Goal: Task Accomplishment & Management: Manage account settings

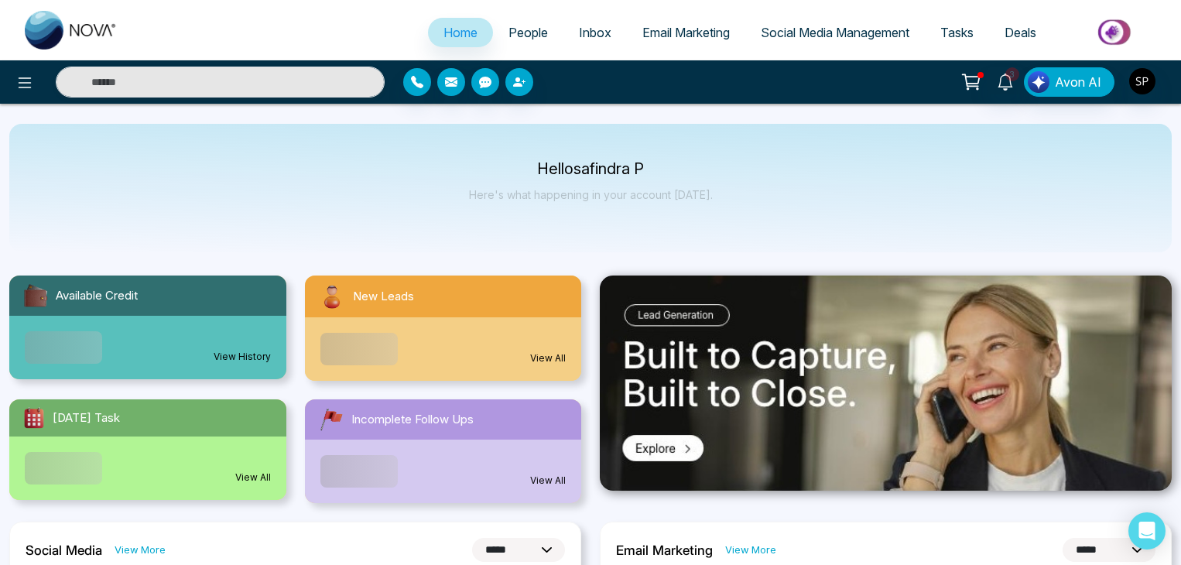
select select "*"
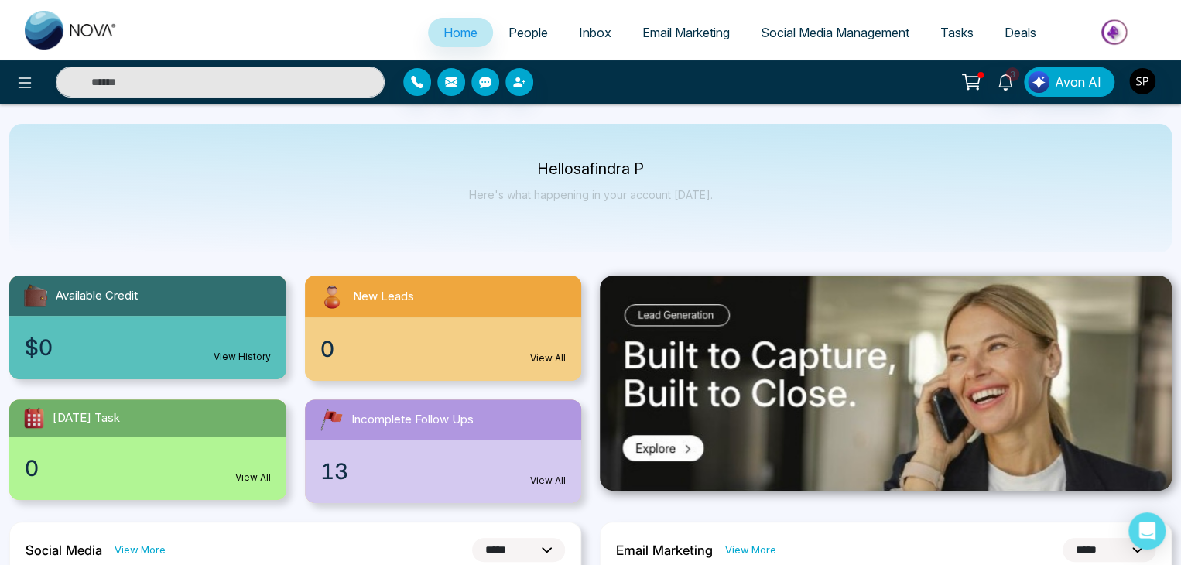
click at [527, 35] on span "People" at bounding box center [528, 32] width 39 height 15
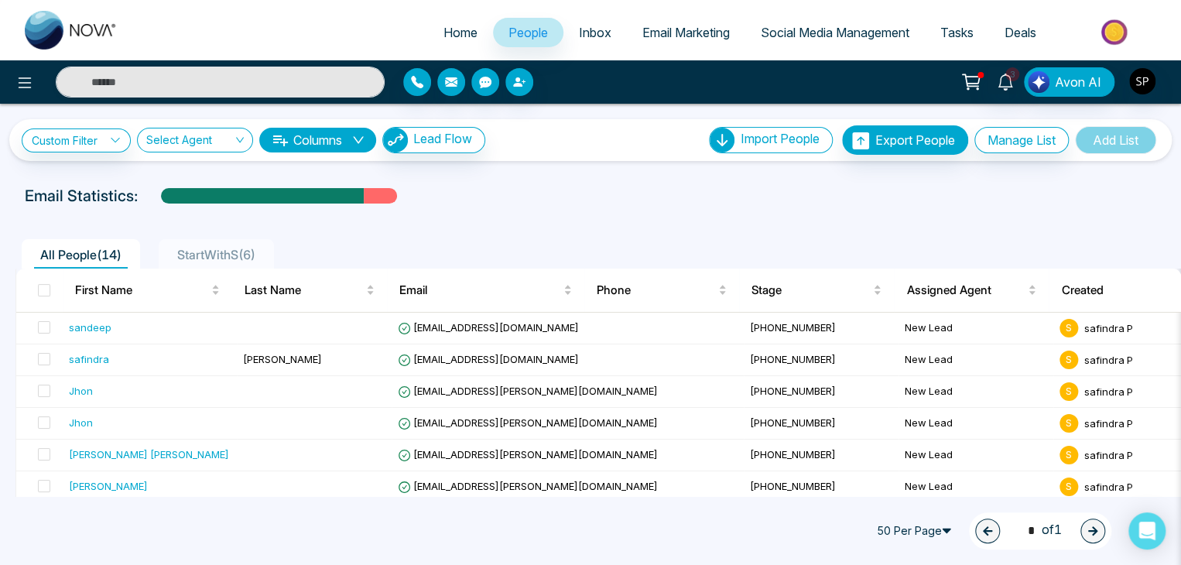
click at [889, 184] on div "Email Statistics:" at bounding box center [591, 195] width 1132 height 23
click at [1143, 79] on img "button" at bounding box center [1142, 81] width 26 height 26
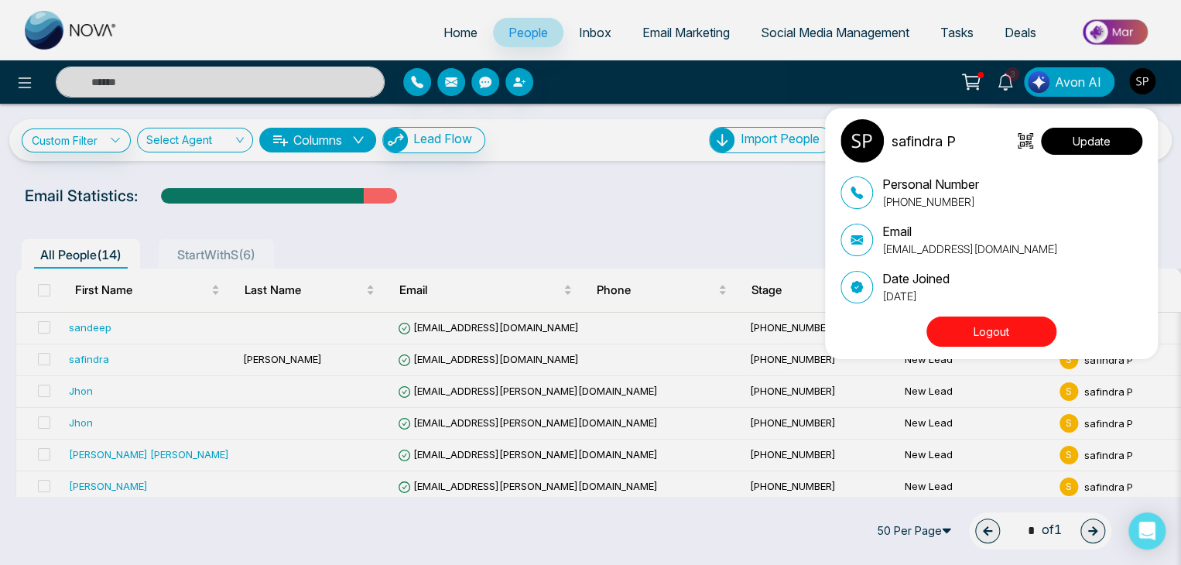
click at [1071, 134] on button "Update" at bounding box center [1091, 141] width 101 height 27
select select
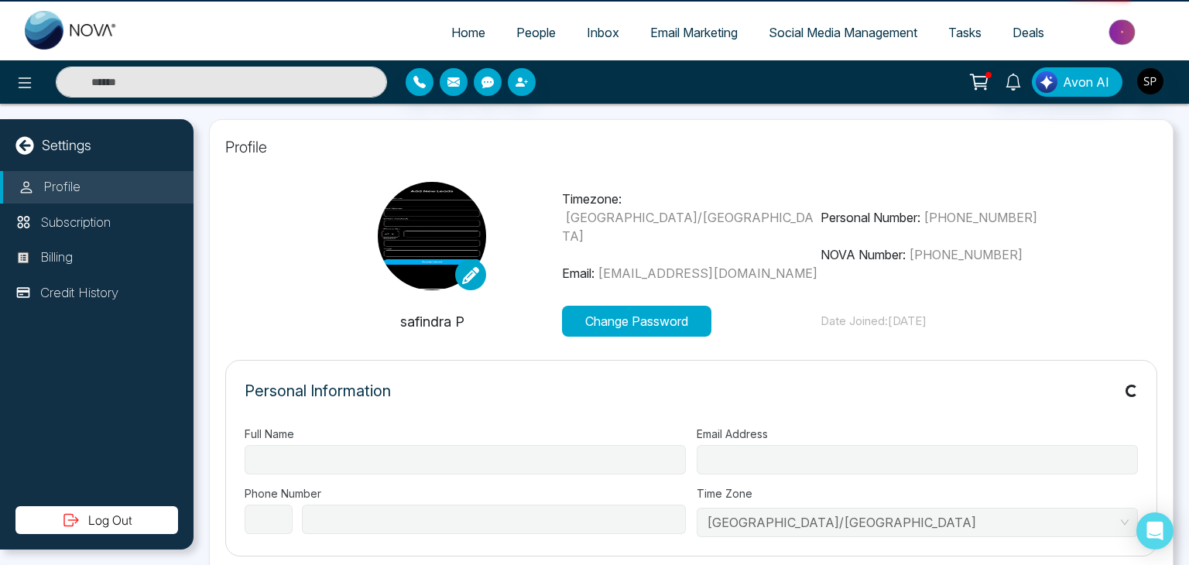
type input "**********"
select select "***"
type input "**********"
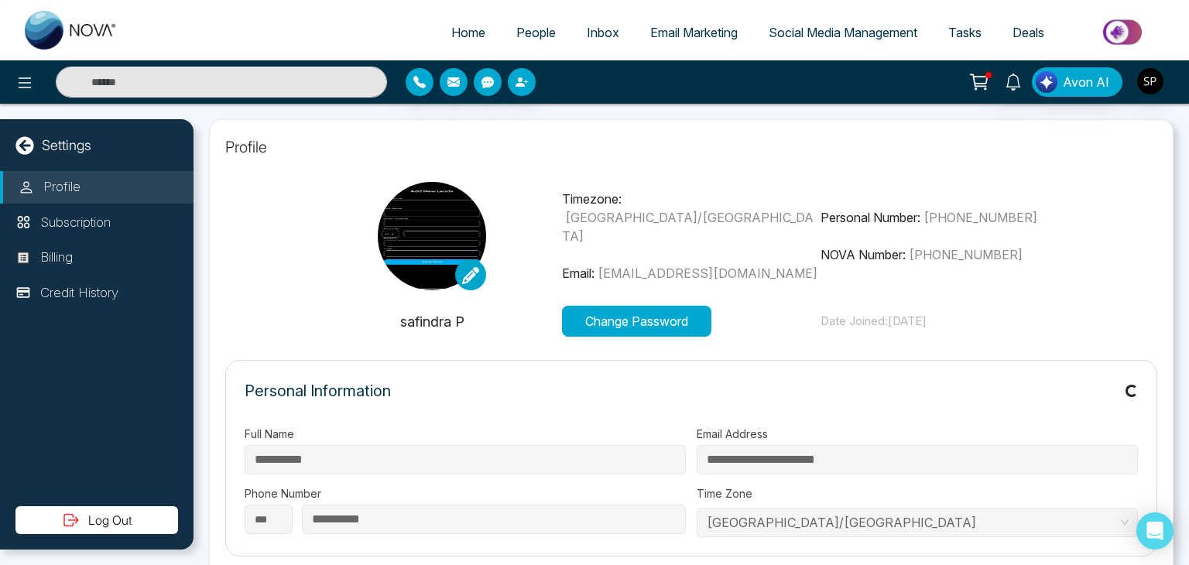
type input "**"
type input "**********"
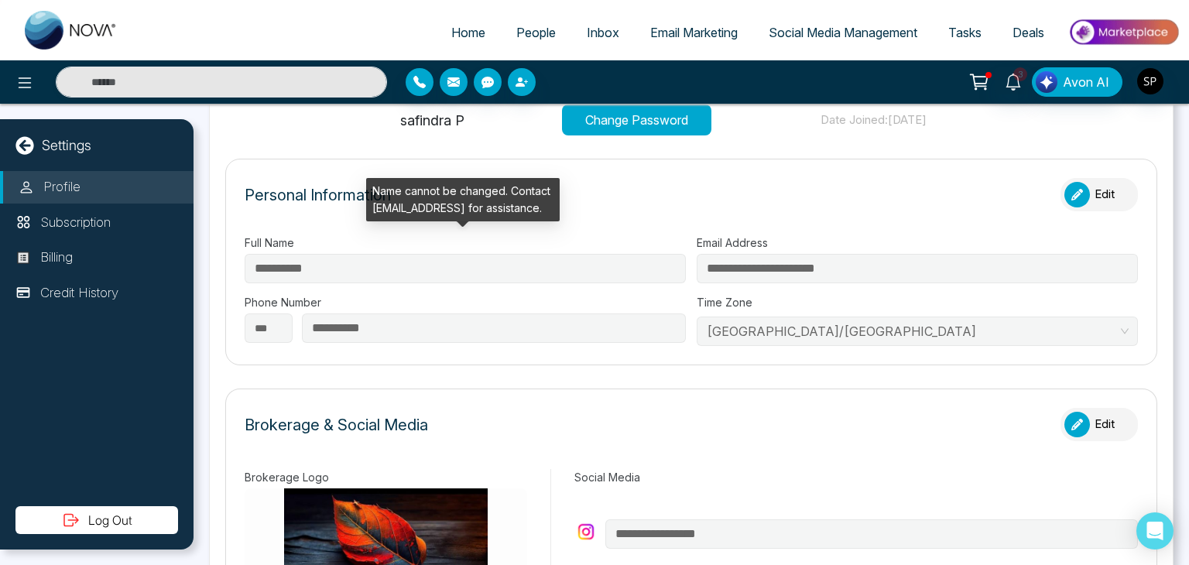
scroll to position [115, 0]
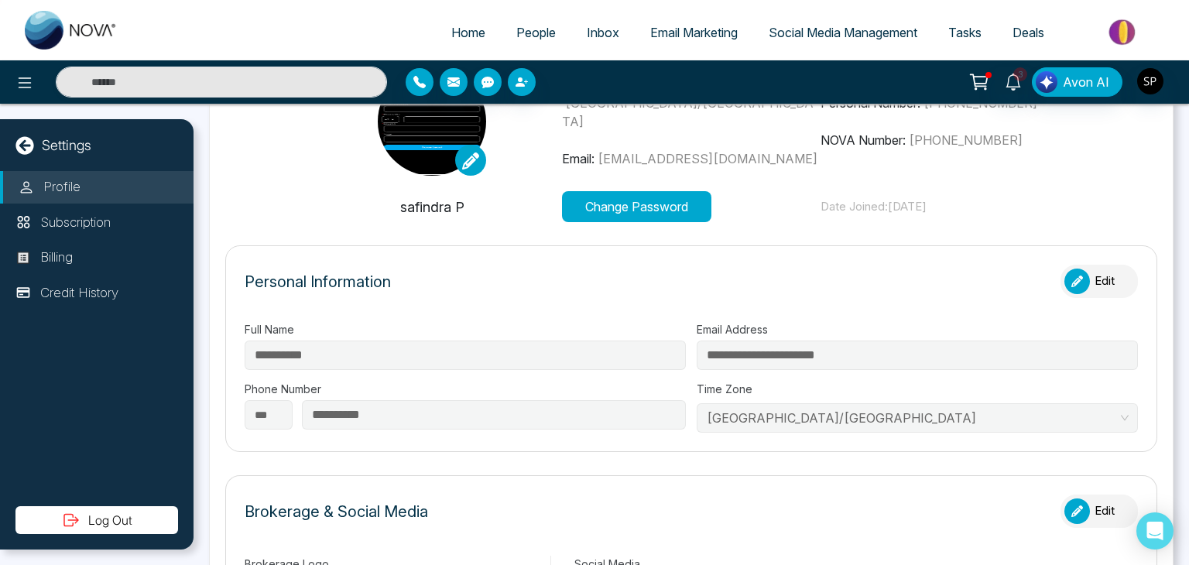
click at [1078, 281] on div "button" at bounding box center [1077, 282] width 26 height 26
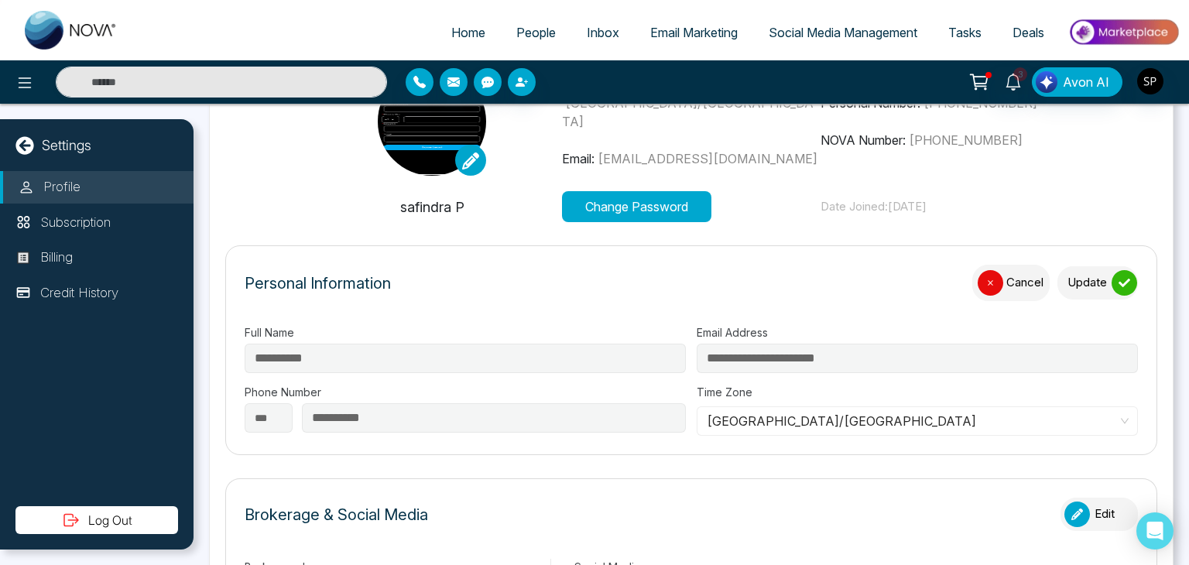
click at [985, 281] on icon "button" at bounding box center [991, 283] width 12 height 12
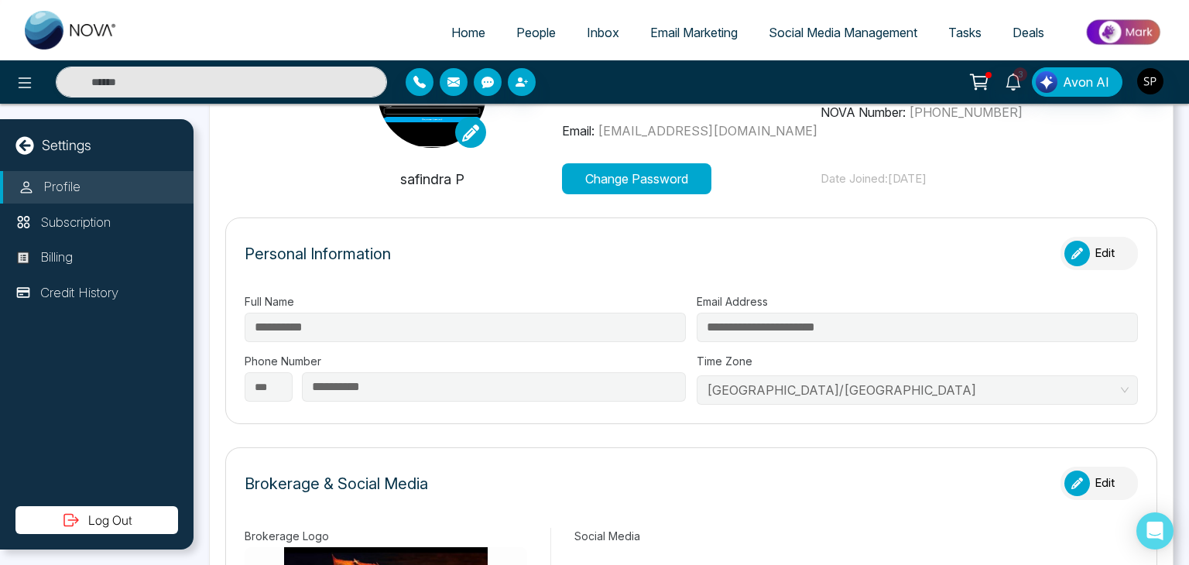
scroll to position [141, 0]
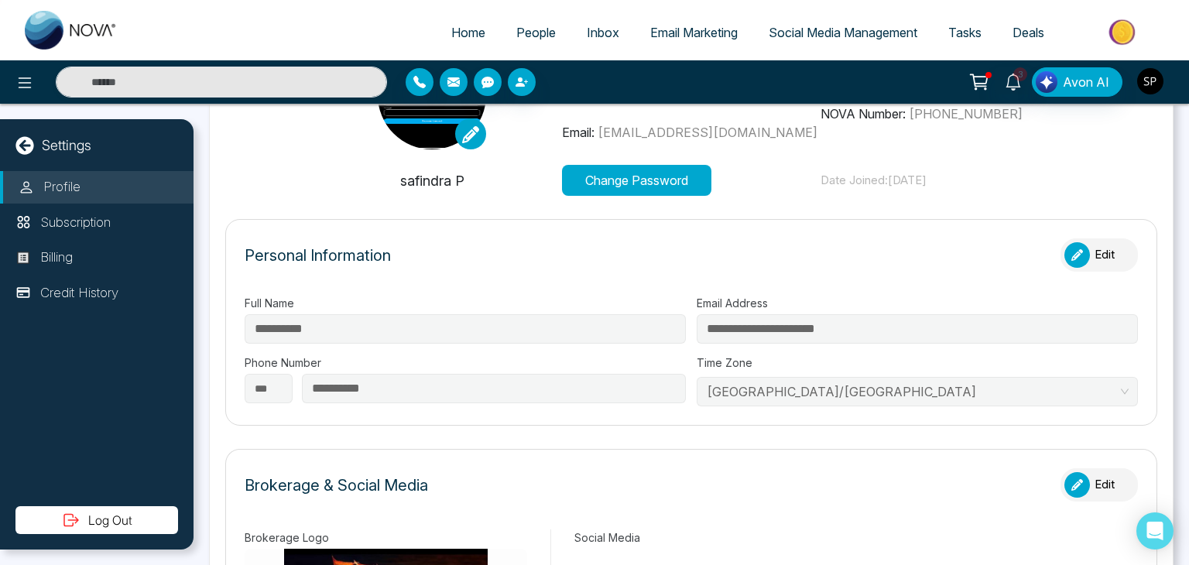
click at [1146, 72] on img "button" at bounding box center [1150, 81] width 26 height 26
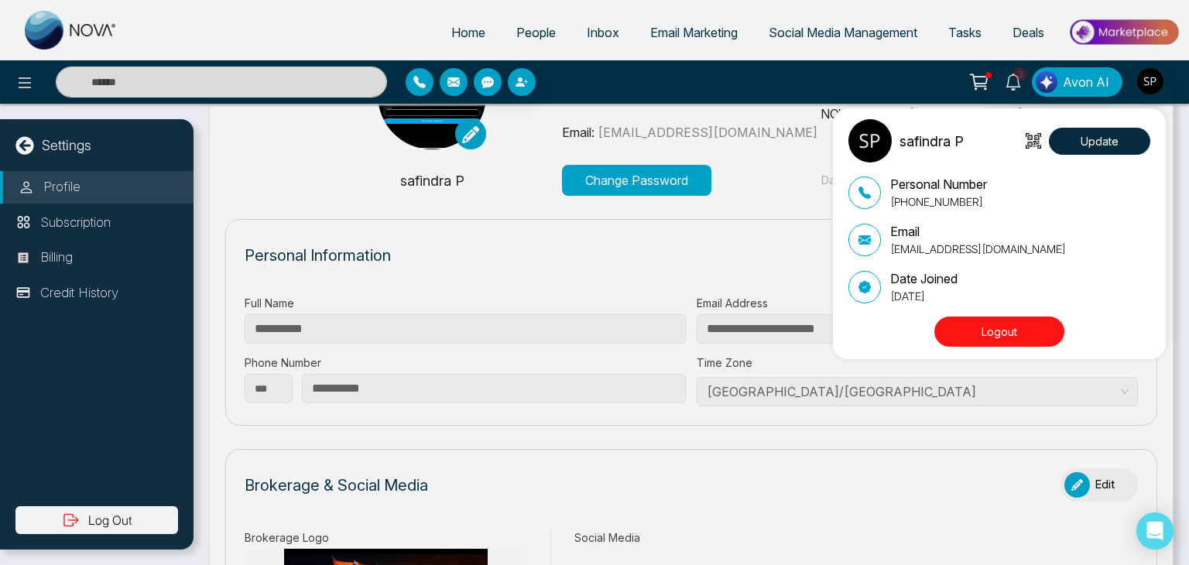
click at [57, 255] on div "safindra P Update Personal Number [PHONE_NUMBER] Email [EMAIL_ADDRESS][DOMAIN_N…" at bounding box center [594, 282] width 1189 height 565
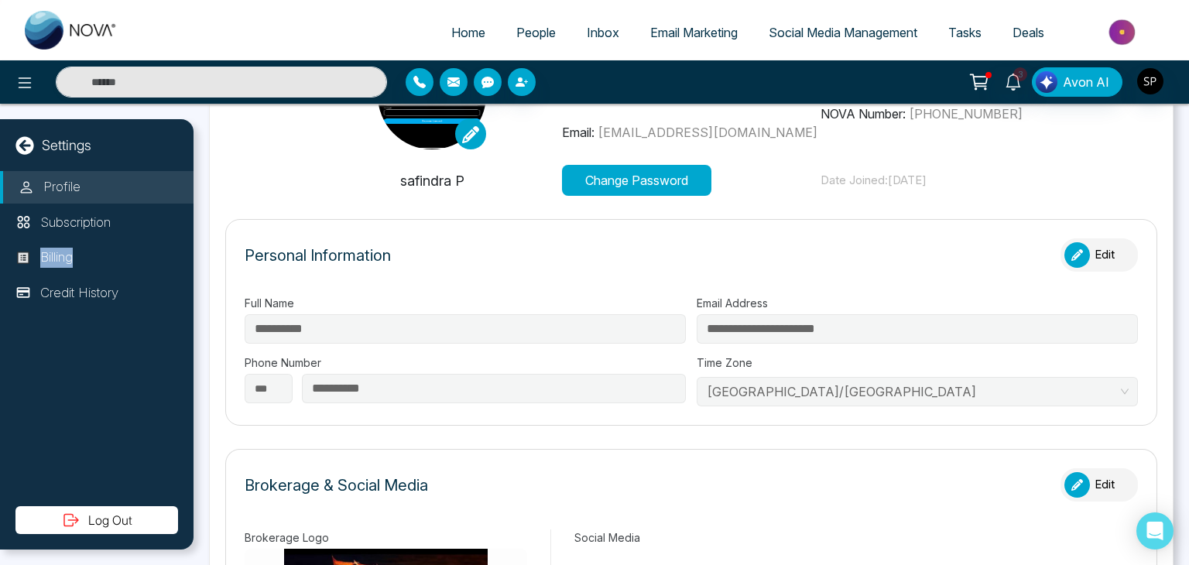
click at [57, 255] on p "Billing" at bounding box center [56, 258] width 33 height 20
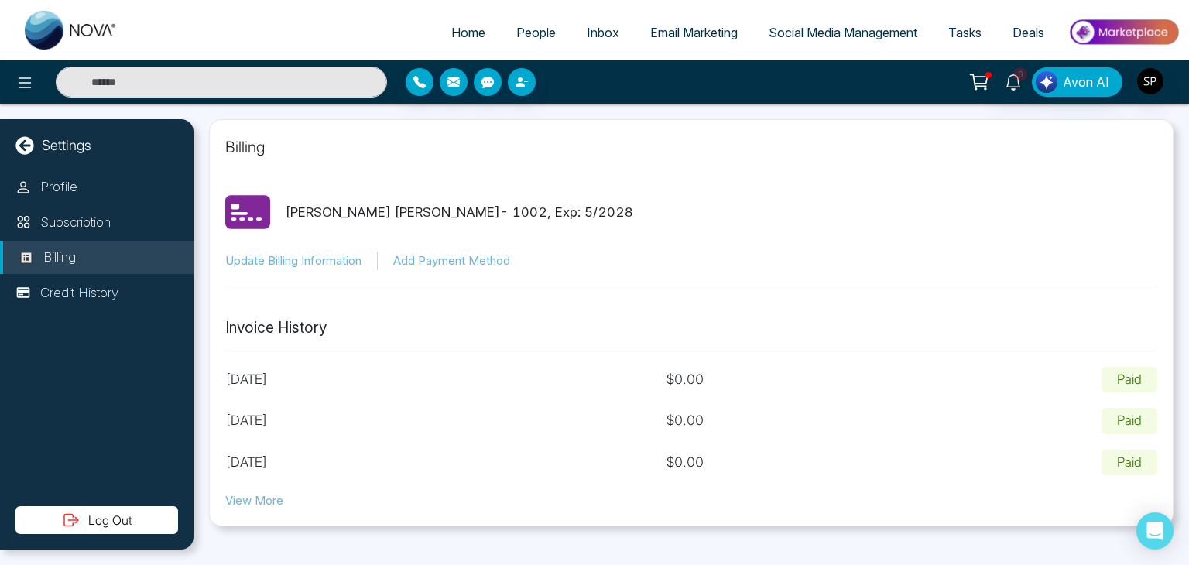
click at [268, 379] on p "[DATE]" at bounding box center [246, 380] width 43 height 20
click at [266, 497] on button "View More" at bounding box center [254, 501] width 58 height 18
click at [1130, 384] on p "Paid" at bounding box center [1130, 380] width 56 height 26
click at [488, 367] on div "[DATE] $ 0.00 Paid" at bounding box center [691, 380] width 932 height 26
click at [403, 383] on div "[DATE] $ 0.00 Paid" at bounding box center [691, 380] width 932 height 26
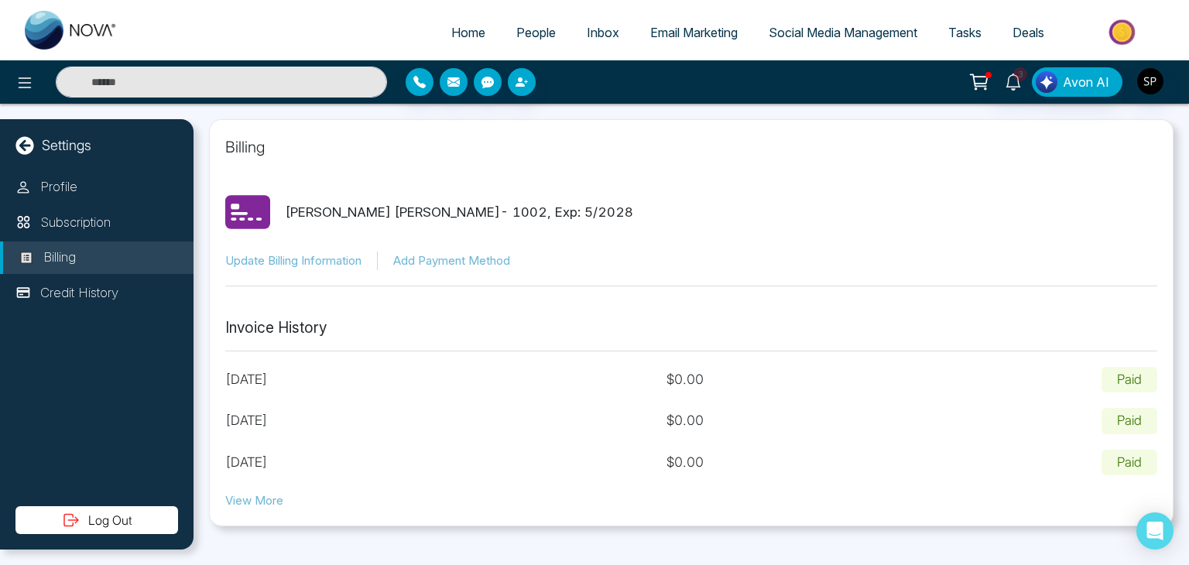
click at [403, 383] on div "[DATE] $ 0.00 Paid" at bounding box center [691, 380] width 932 height 26
drag, startPoint x: 403, startPoint y: 383, endPoint x: 324, endPoint y: 468, distance: 115.6
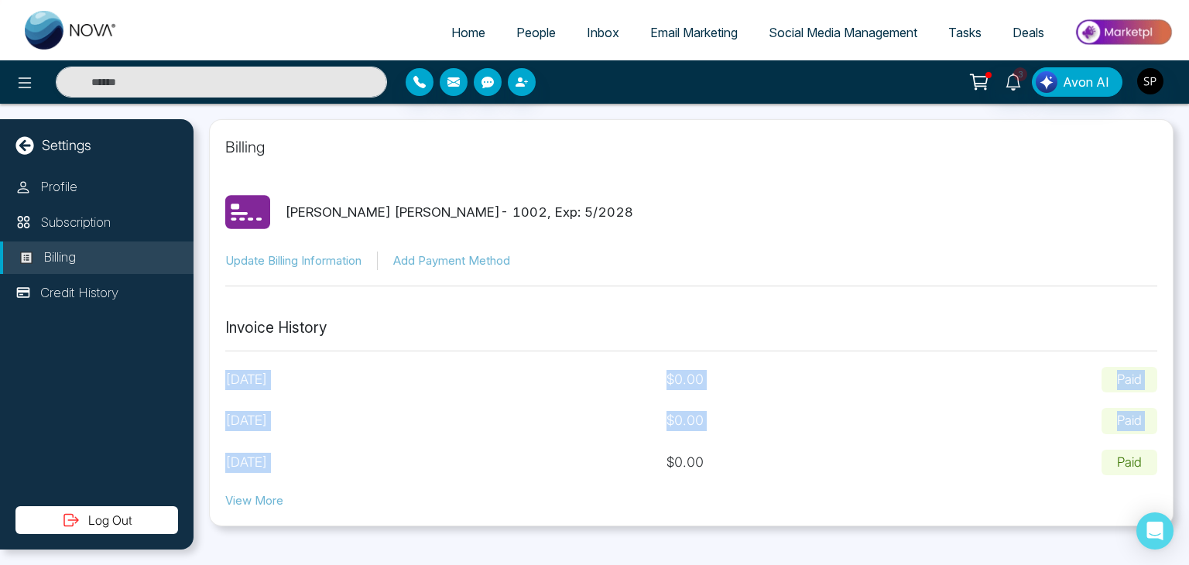
click at [324, 468] on div "[DATE] $ 0.00 Paid [DATE] $ 0.00 Paid [DATE] $ 0.00 Paid" at bounding box center [691, 421] width 932 height 109
click at [324, 468] on div "[DATE] $ 0.00 Paid" at bounding box center [691, 463] width 932 height 26
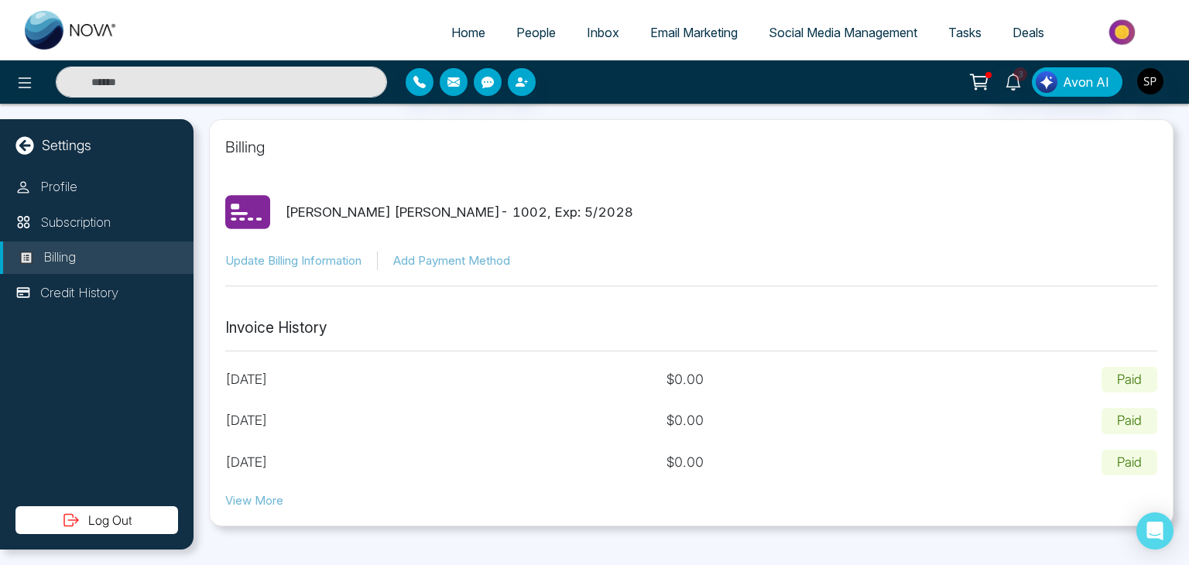
click at [325, 416] on div "[DATE] $ 0.00 Paid" at bounding box center [691, 421] width 932 height 26
drag, startPoint x: 229, startPoint y: 372, endPoint x: 1140, endPoint y: 380, distance: 911.2
click at [1140, 380] on div "[DATE] $ 0.00 Paid" at bounding box center [691, 380] width 932 height 26
click at [1140, 380] on p "Paid" at bounding box center [1130, 380] width 56 height 26
click at [67, 214] on p "Subscription" at bounding box center [75, 223] width 70 height 20
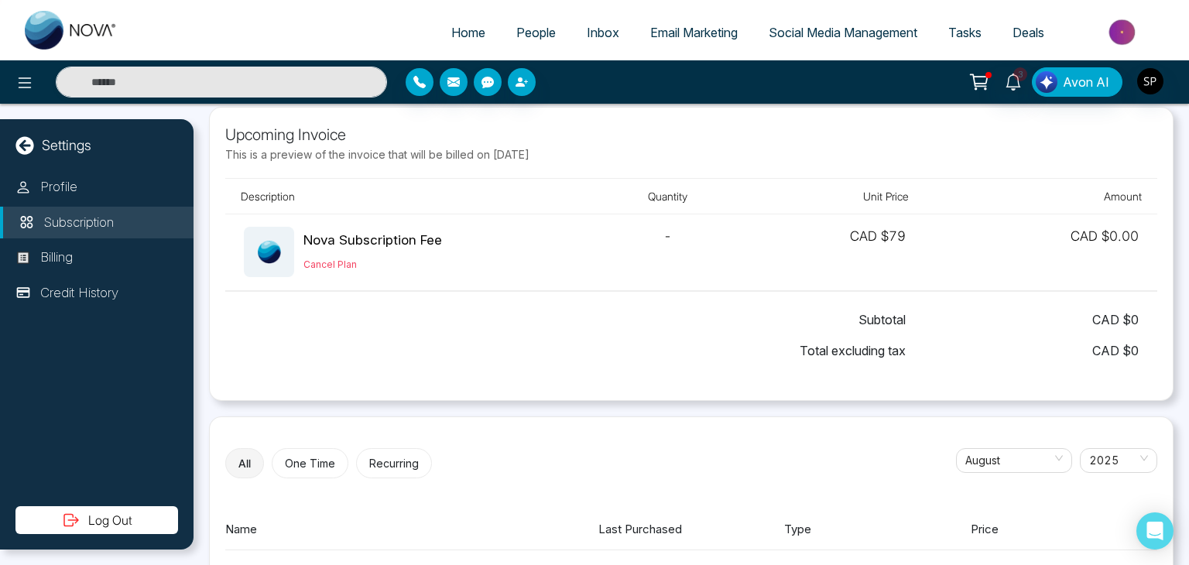
scroll to position [11, 0]
drag, startPoint x: 398, startPoint y: 447, endPoint x: 393, endPoint y: 465, distance: 19.2
click at [393, 465] on div "All One Time Recurring [DATE] Name Last Purchased Type Price No subscription hi…" at bounding box center [691, 571] width 965 height 306
click at [393, 465] on button "Recurring" at bounding box center [394, 465] width 76 height 30
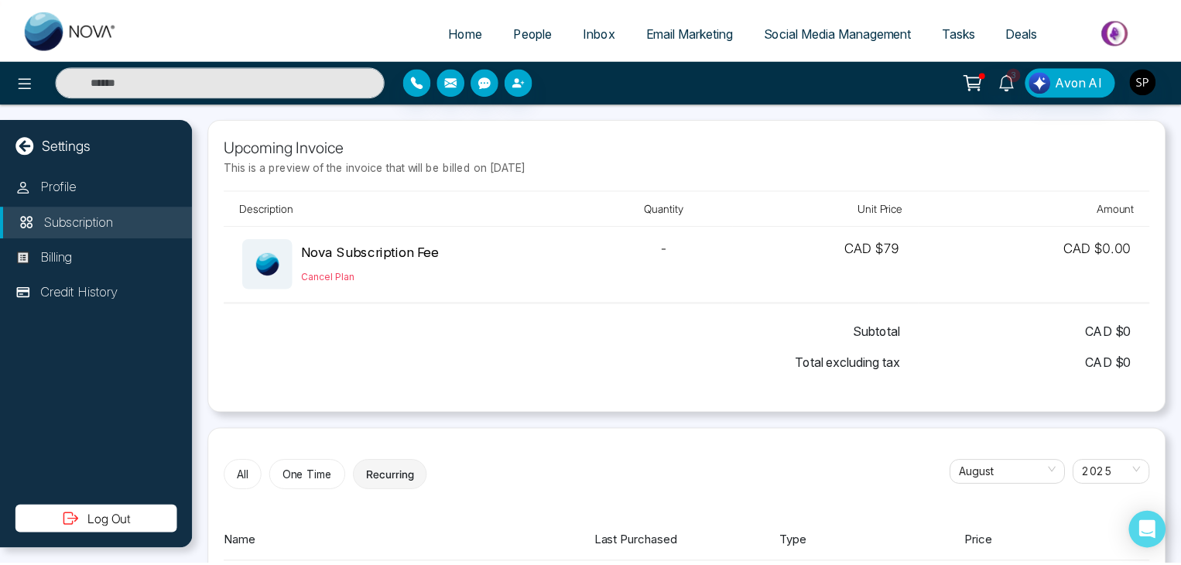
scroll to position [0, 0]
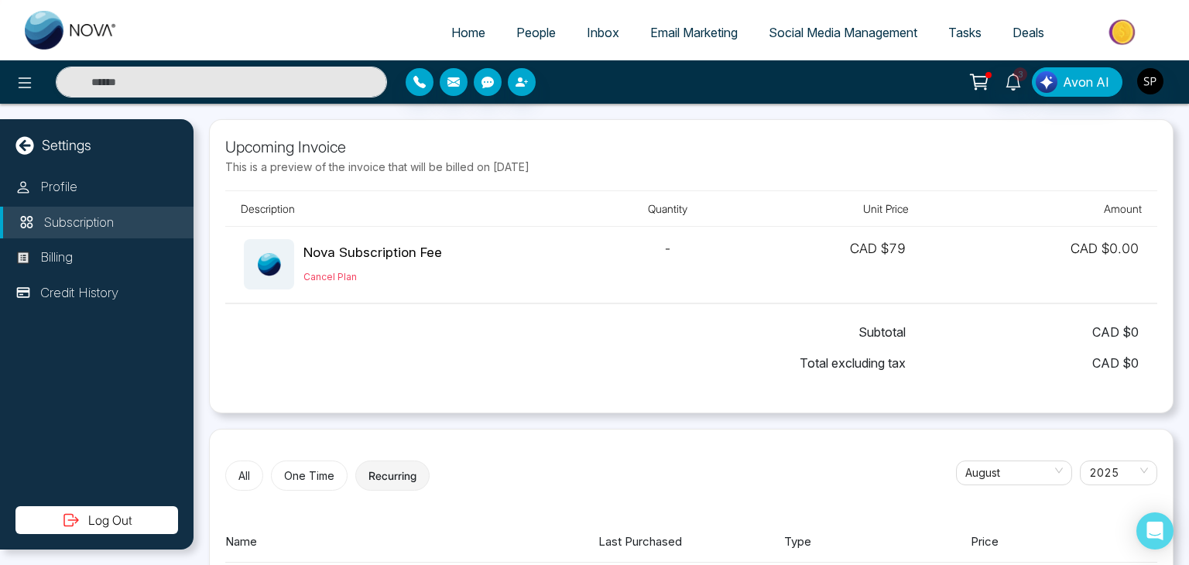
click at [694, 31] on span "Email Marketing" at bounding box center [693, 32] width 87 height 15
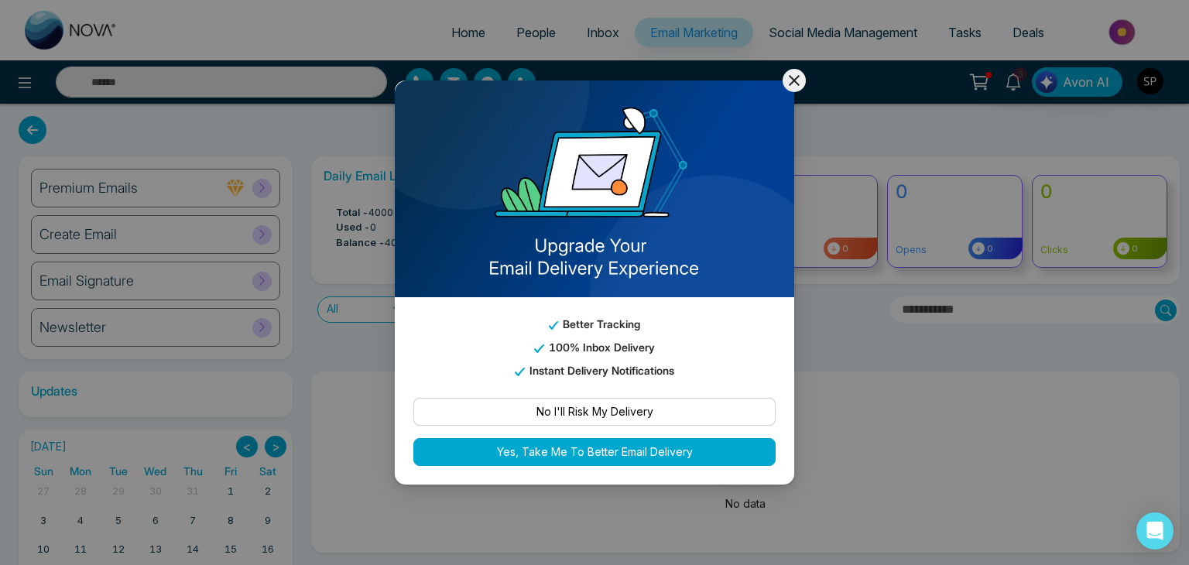
click at [794, 181] on div "Better Tracking 100% Inbox Delivery Instant Delivery Notifications No I'll Risk…" at bounding box center [594, 282] width 403 height 407
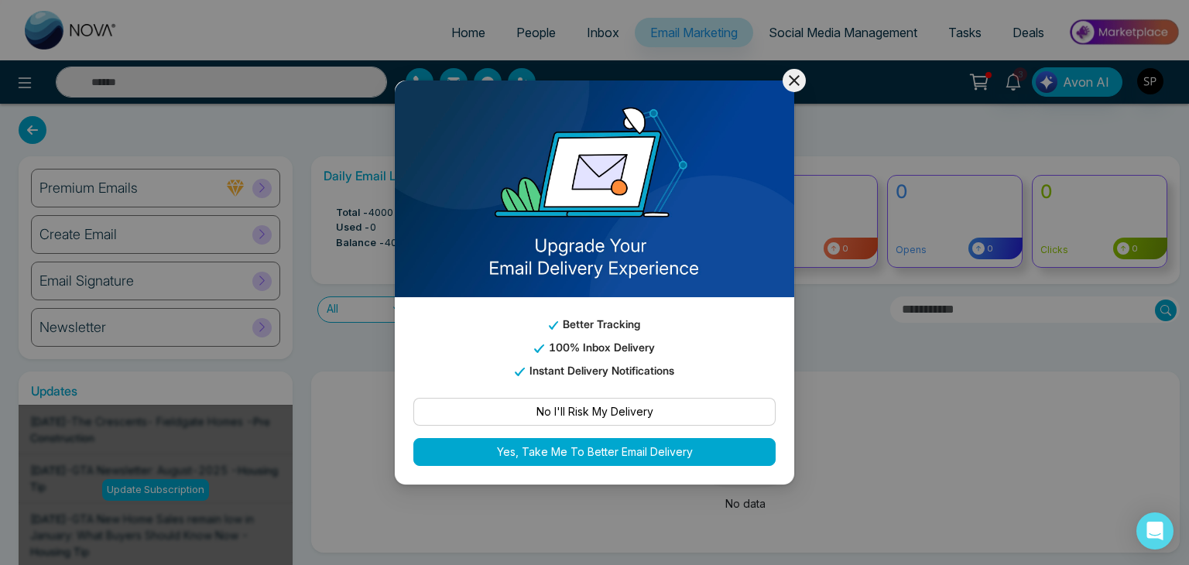
click at [793, 75] on icon at bounding box center [794, 80] width 19 height 19
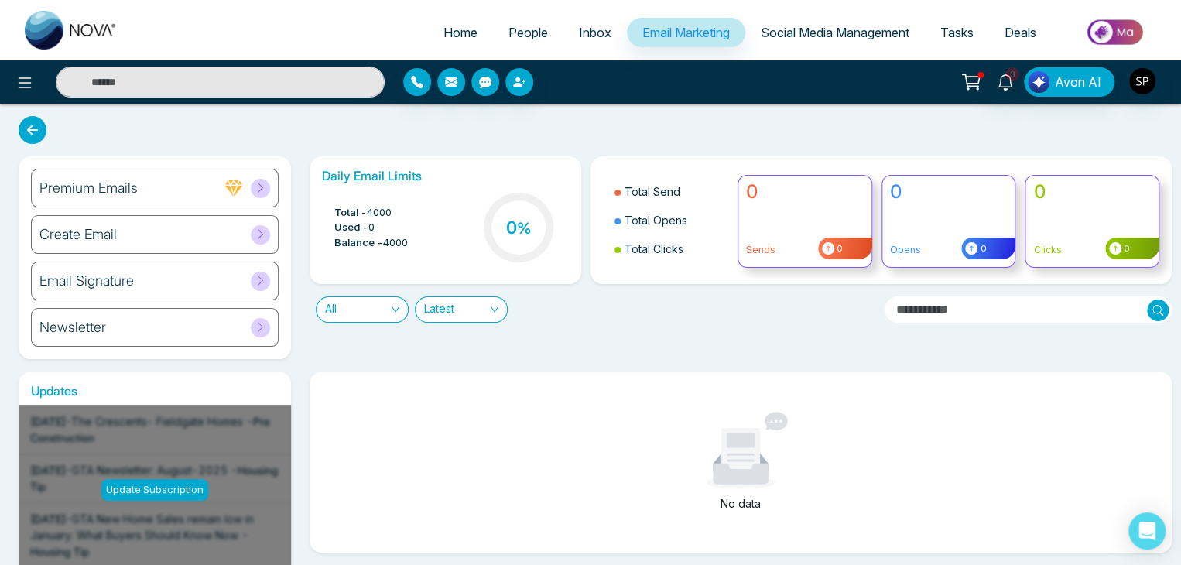
click at [446, 9] on div "Home People Inbox Email Marketing Social Media Management Tasks Deals" at bounding box center [590, 30] width 1181 height 60
click at [447, 22] on link "Home" at bounding box center [460, 32] width 65 height 29
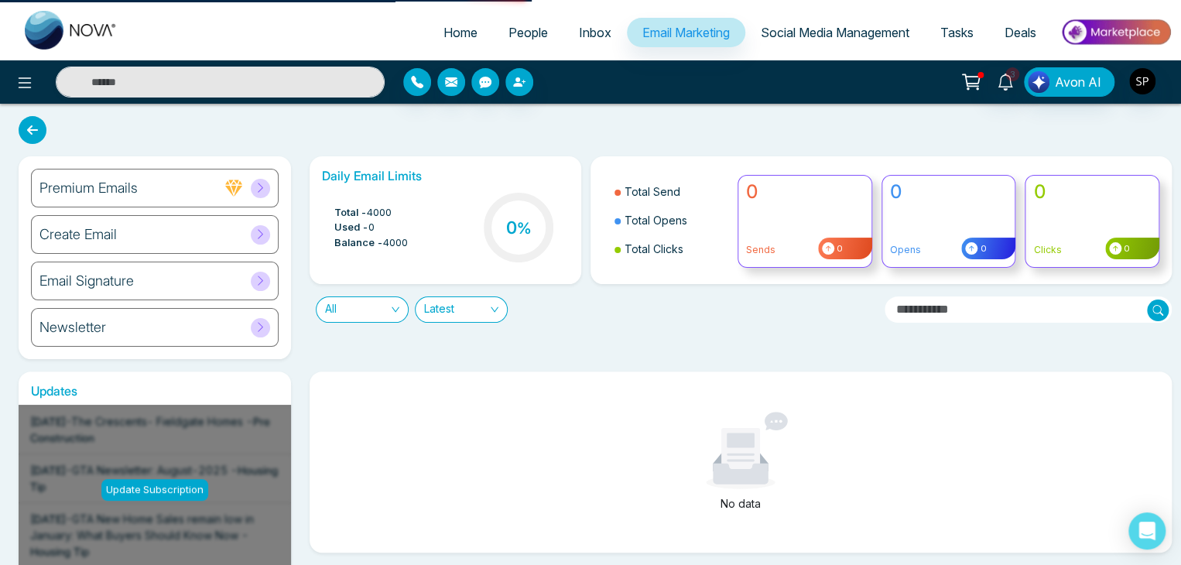
select select "*"
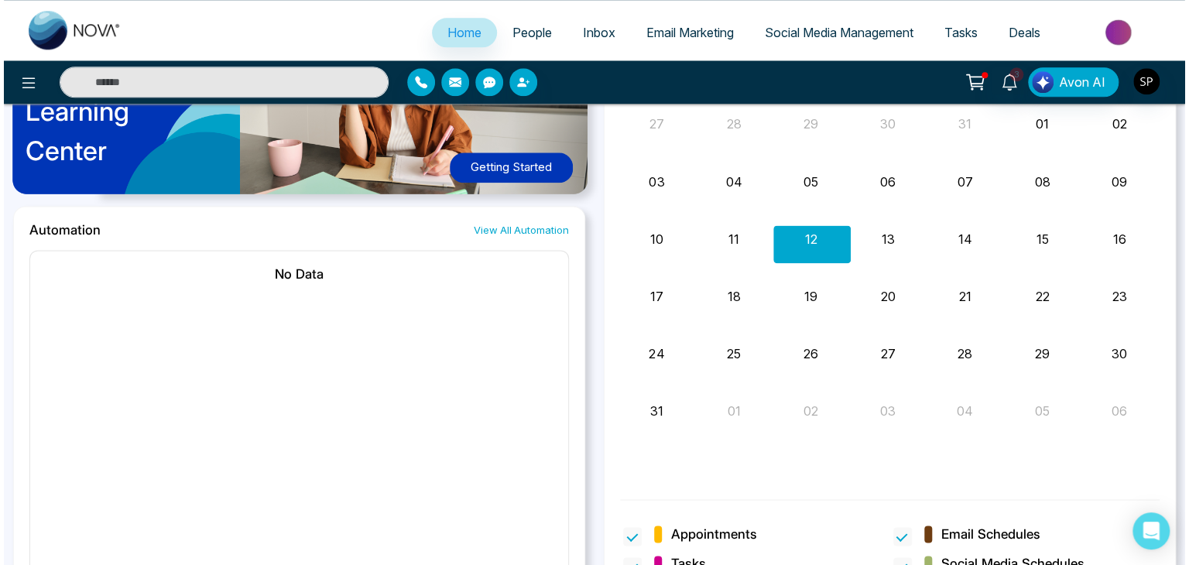
scroll to position [917, 0]
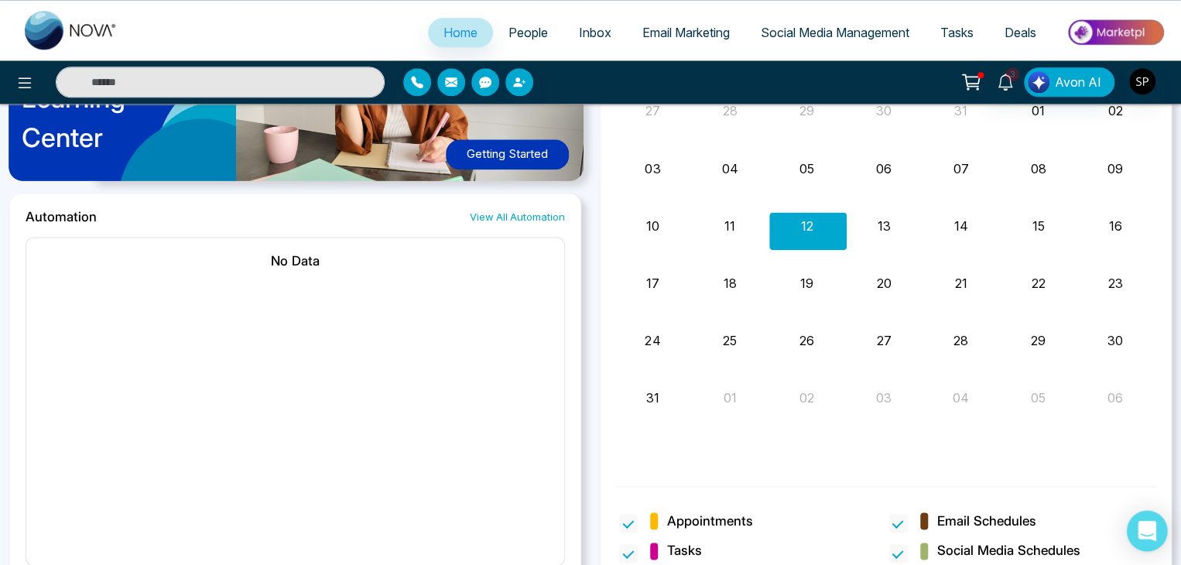
click at [1143, 528] on icon "Open Intercom Messenger" at bounding box center [1147, 531] width 18 height 20
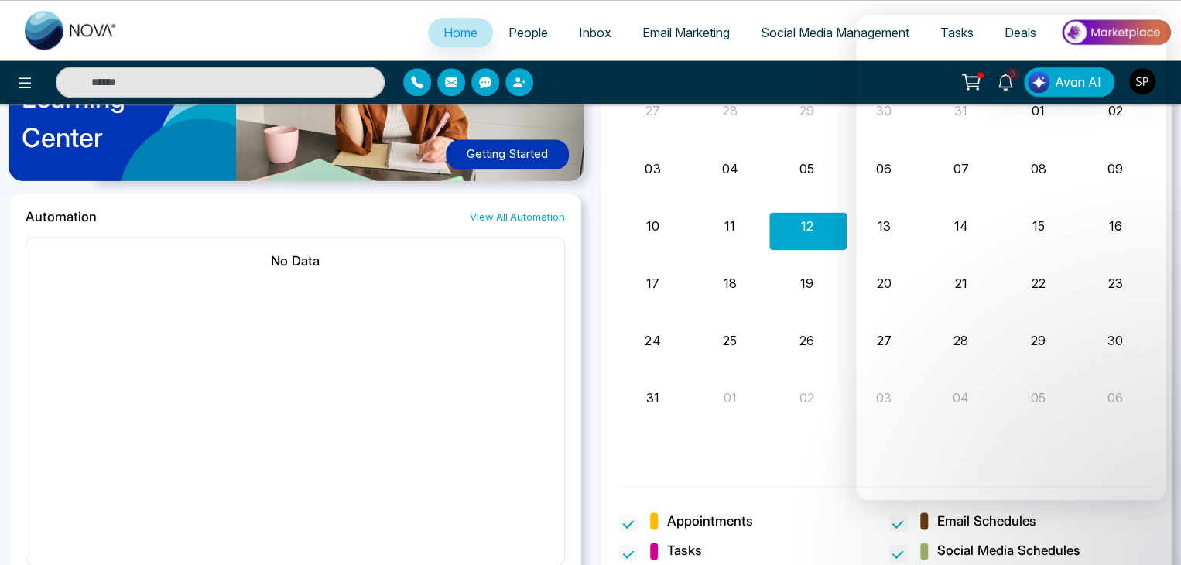
click at [504, 471] on div "No Data" at bounding box center [296, 401] width 540 height 329
click at [822, 66] on div "3 Avon AI" at bounding box center [590, 81] width 1181 height 43
click at [601, 484] on div "[DATE] View More S M T W T F S 27 28 29 30 31 01 02 03 04 05 06 07 08 09 10 11 …" at bounding box center [886, 284] width 572 height 595
click at [771, 84] on div "3 Avon AI" at bounding box center [935, 81] width 474 height 29
click at [335, 106] on div "Learning Center Getting Started" at bounding box center [295, 90] width 572 height 207
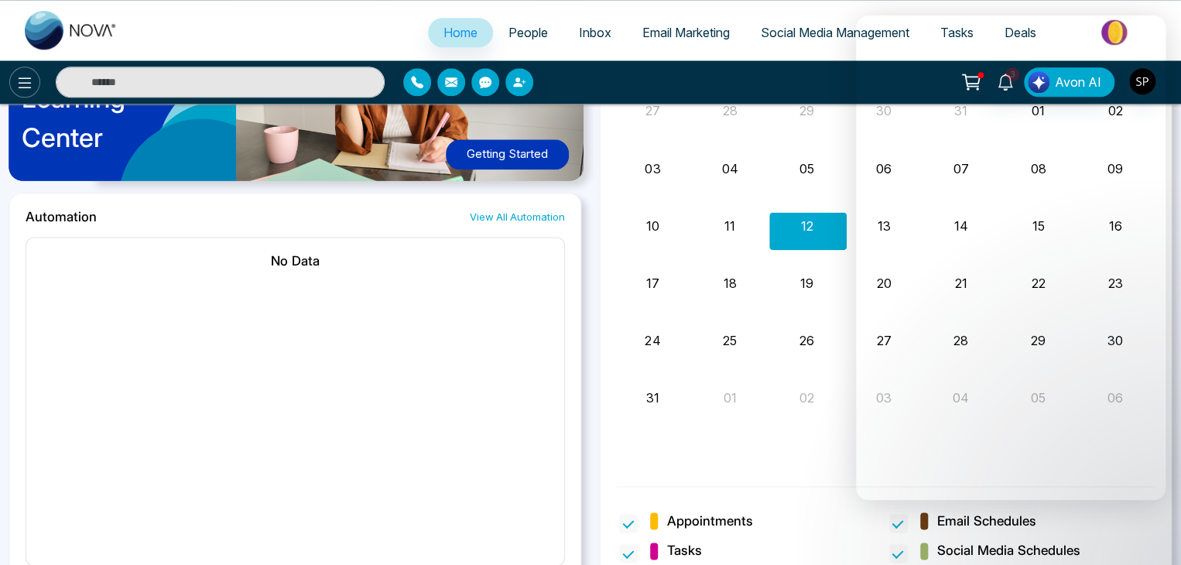
click at [24, 82] on icon at bounding box center [25, 82] width 13 height 11
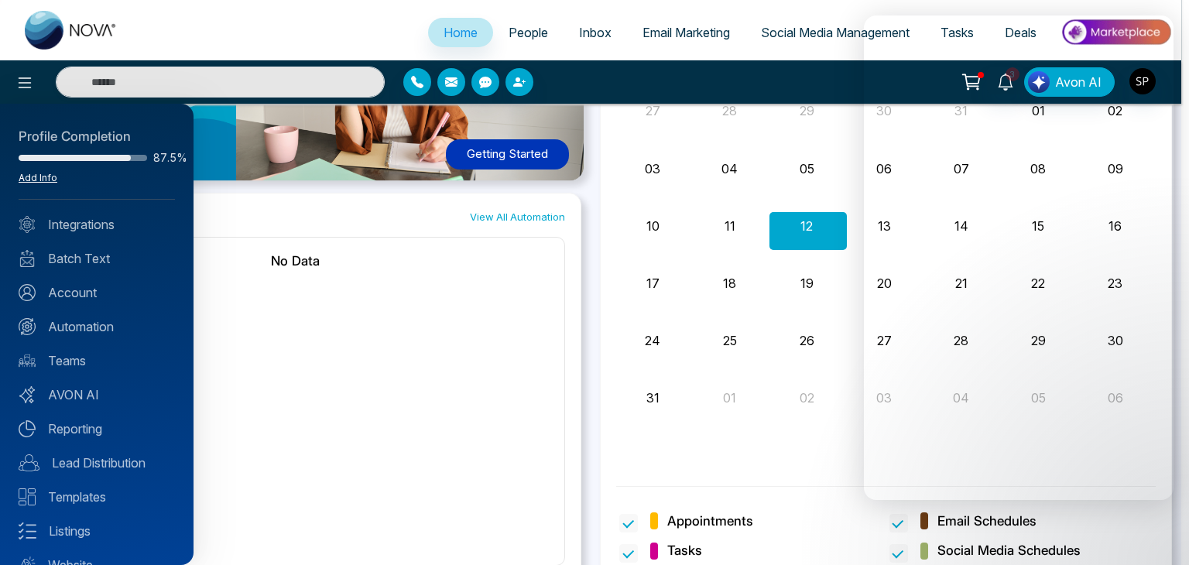
click at [27, 175] on link "Add Info" at bounding box center [38, 178] width 39 height 12
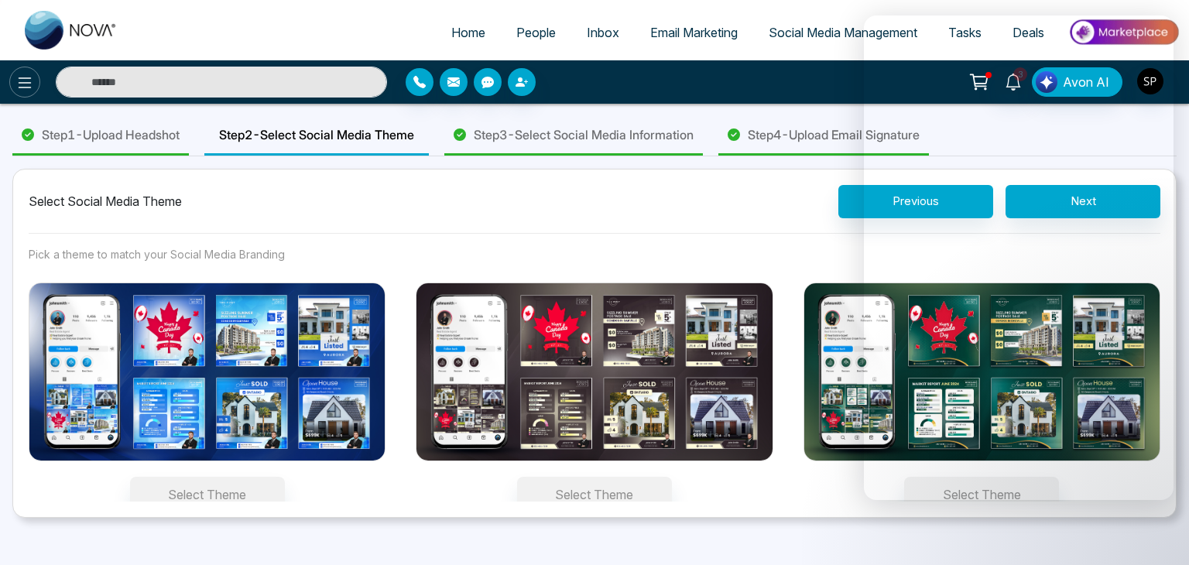
click at [22, 81] on icon at bounding box center [24, 83] width 19 height 19
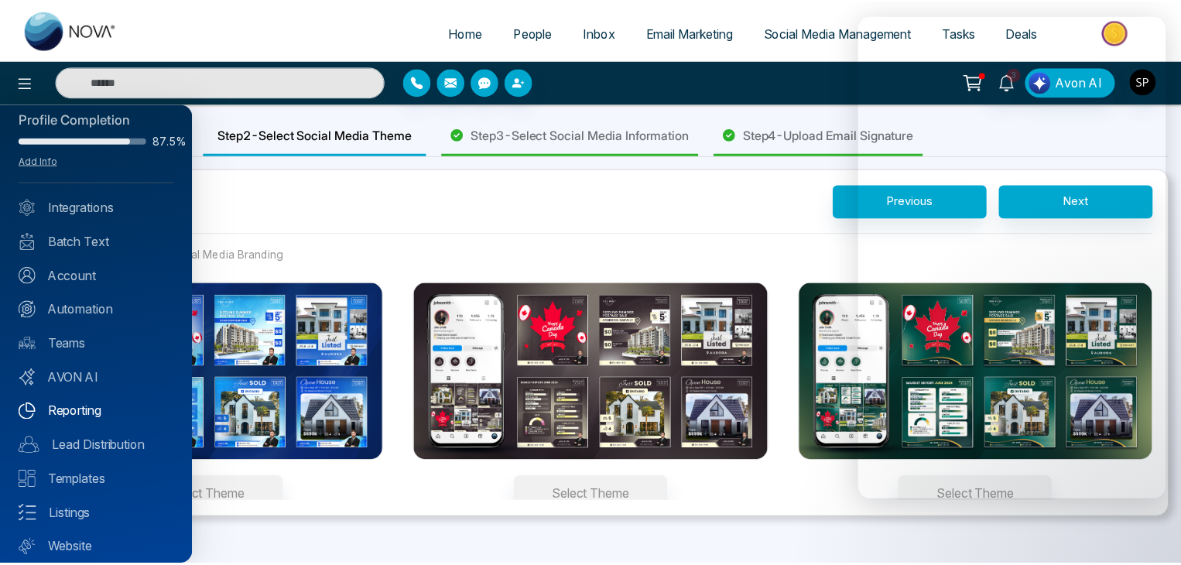
scroll to position [61, 0]
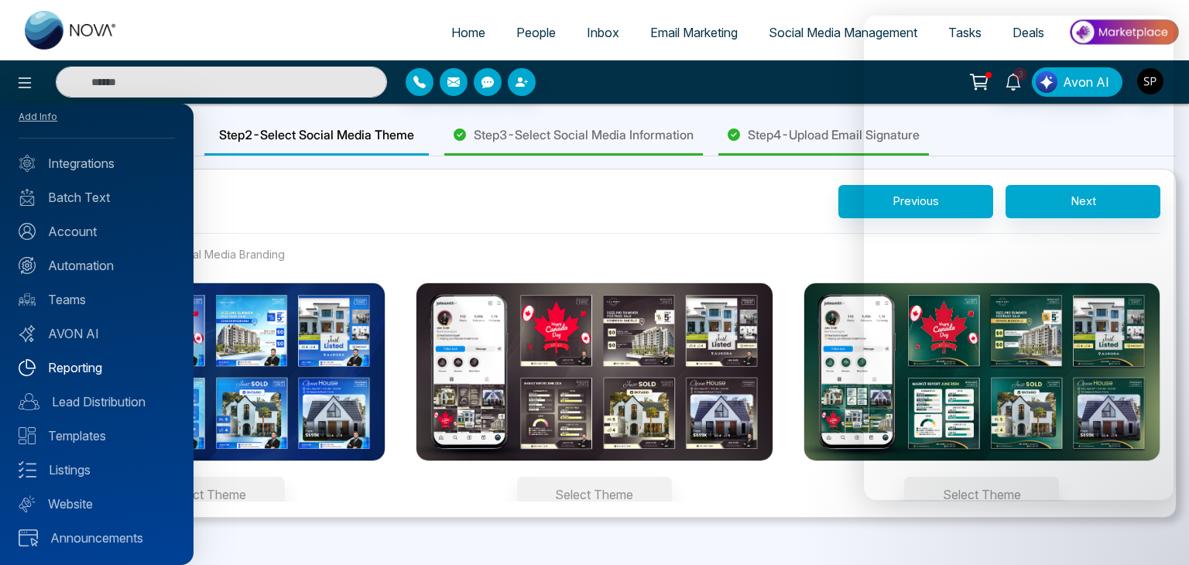
click at [90, 375] on link "Reporting" at bounding box center [97, 367] width 156 height 19
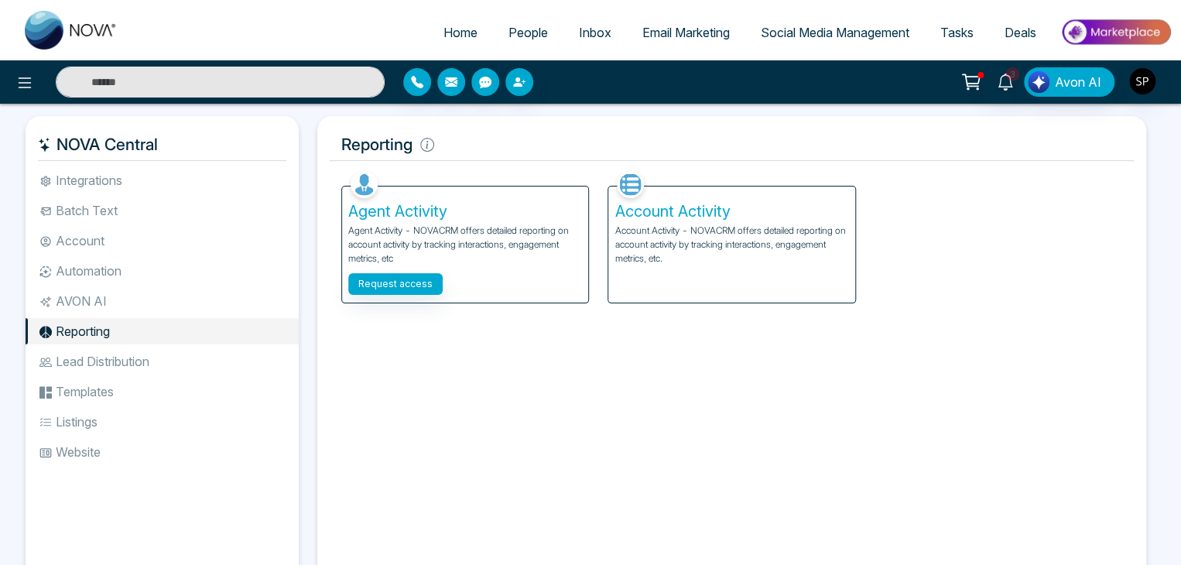
click at [682, 226] on p "Account Activity - NOVACRM offers detailed reporting on account activity by tra…" at bounding box center [732, 245] width 234 height 42
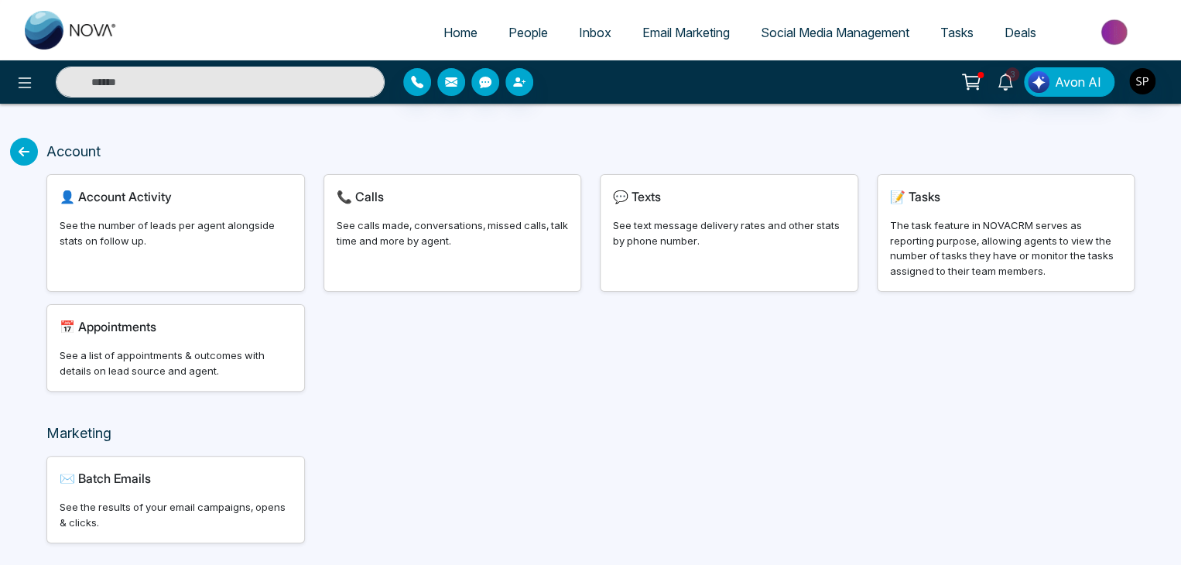
click at [474, 242] on div "See calls made, conversations, missed calls, talk time and more by agent." at bounding box center [453, 233] width 232 height 30
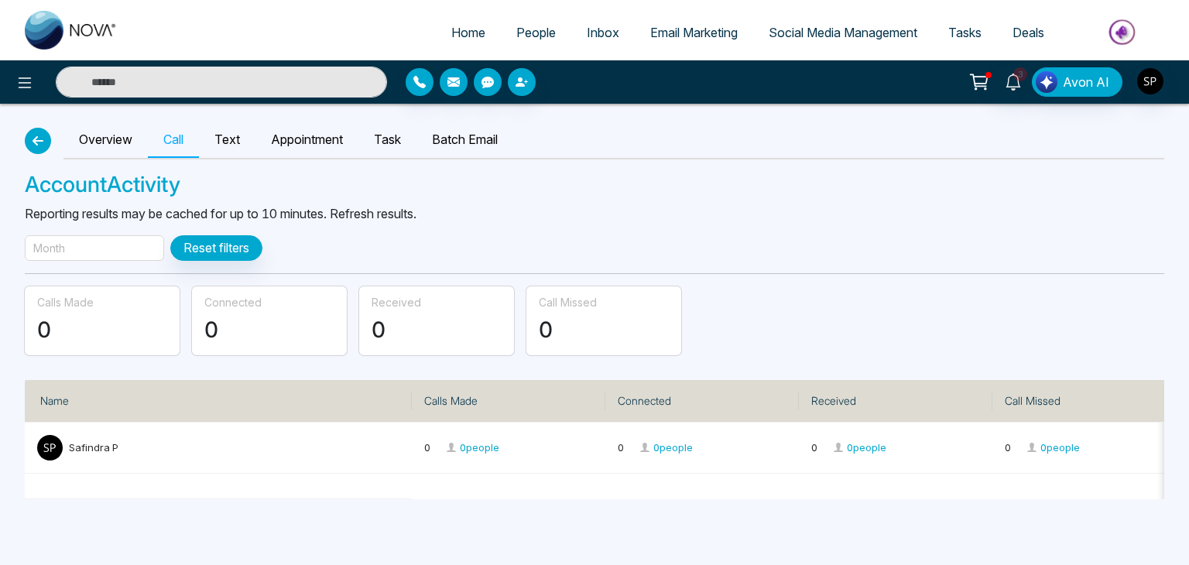
click at [43, 138] on icon "button" at bounding box center [38, 141] width 19 height 12
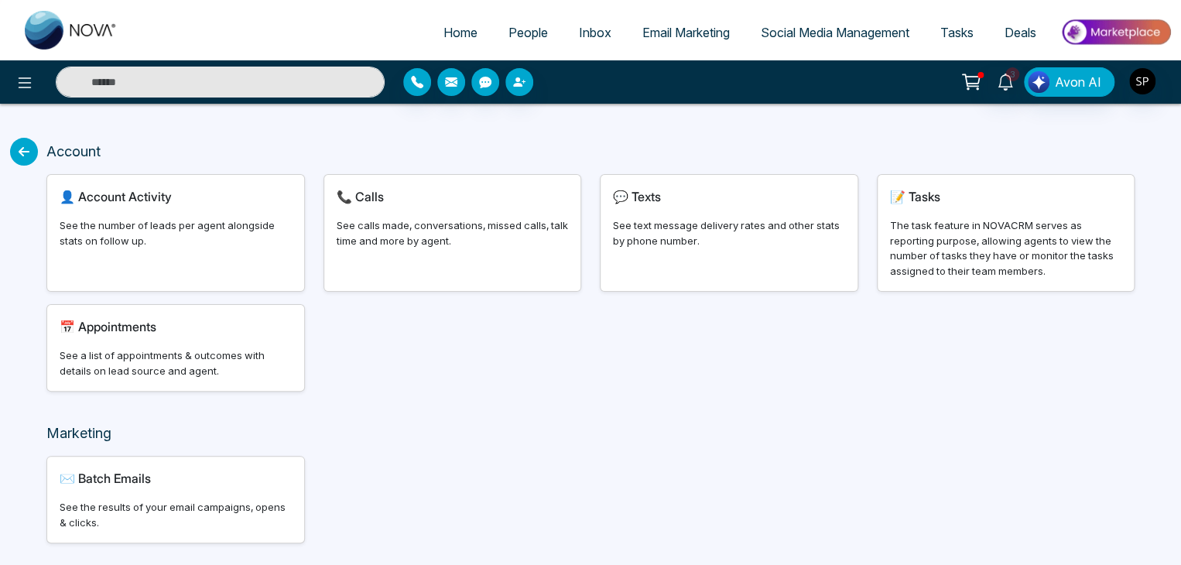
click at [221, 90] on input "text" at bounding box center [220, 82] width 329 height 31
click at [525, 23] on link "People" at bounding box center [528, 32] width 70 height 29
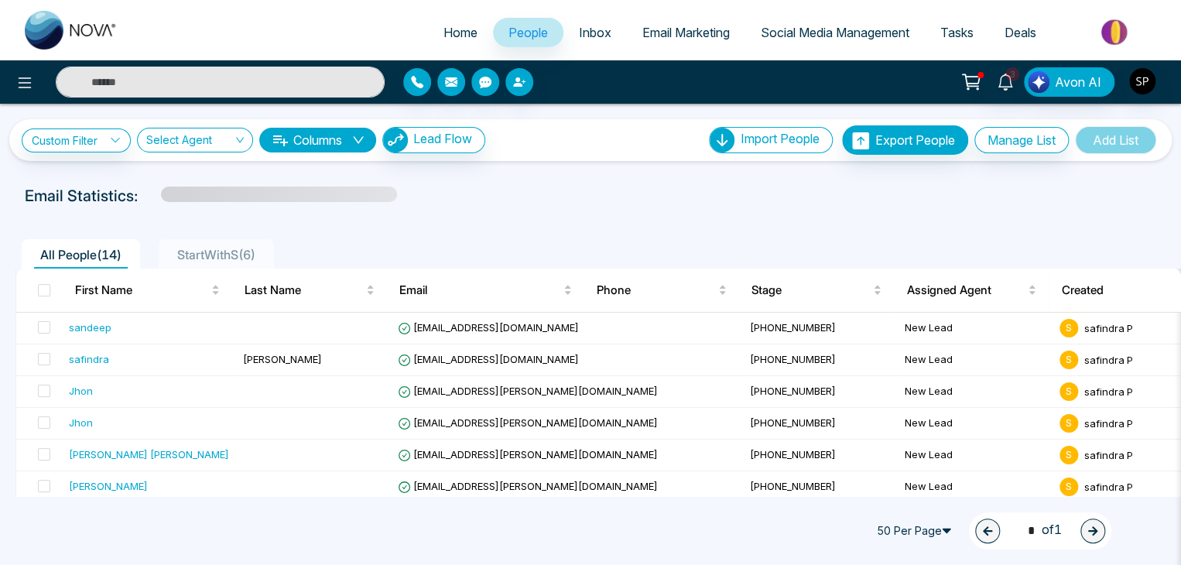
click at [341, 136] on button "Columns" at bounding box center [317, 140] width 117 height 25
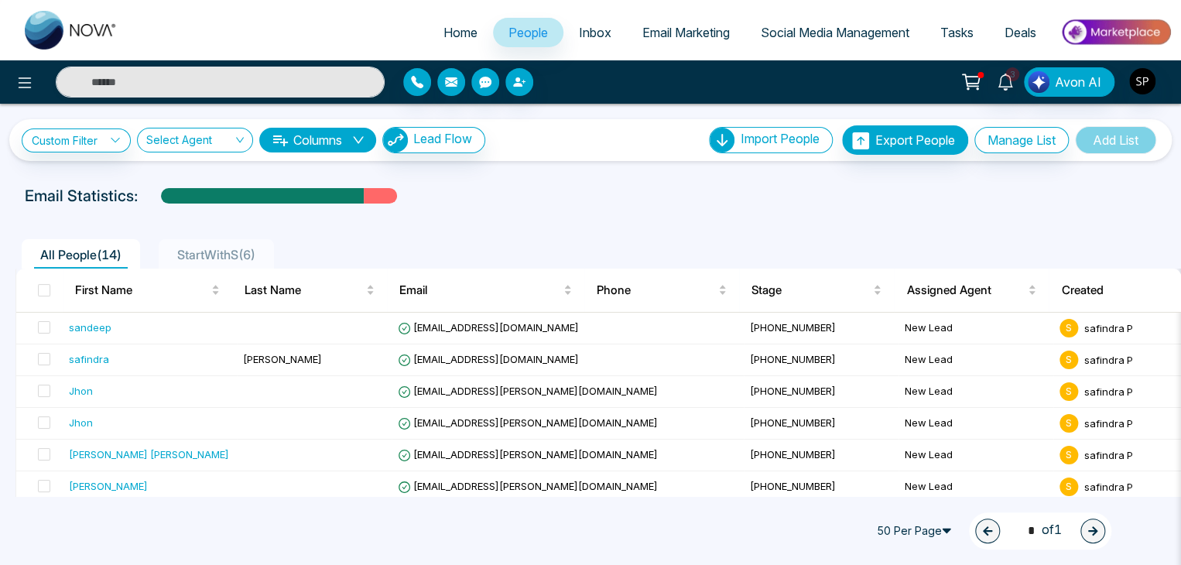
click at [765, 209] on div at bounding box center [590, 210] width 1163 height 6
click at [259, 258] on span "StartWithS ( 6 )" at bounding box center [216, 254] width 91 height 15
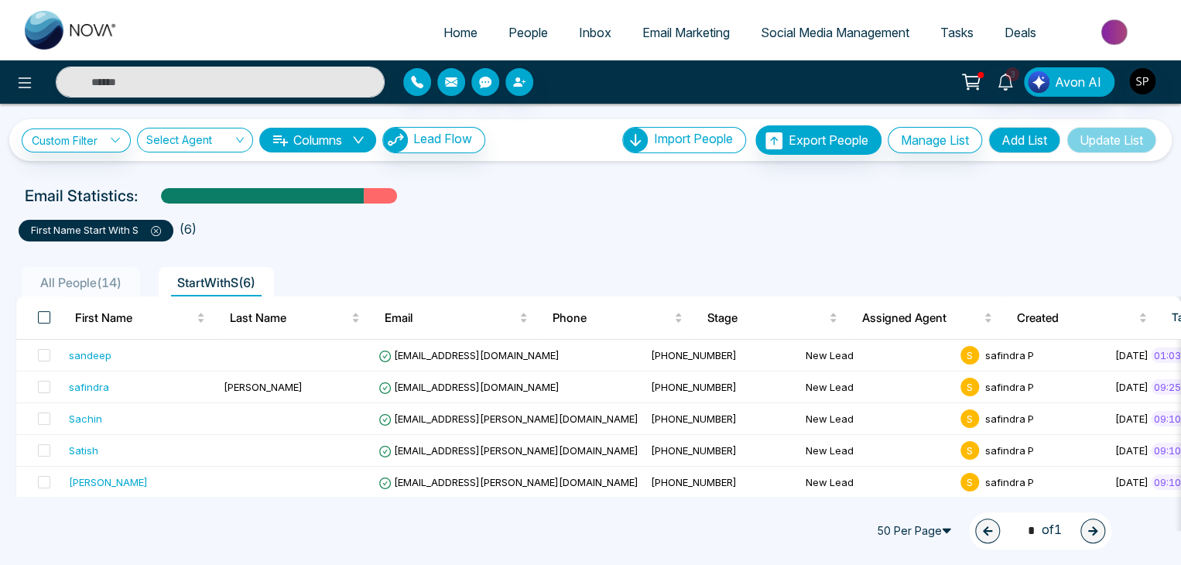
click at [38, 321] on span at bounding box center [44, 317] width 12 height 12
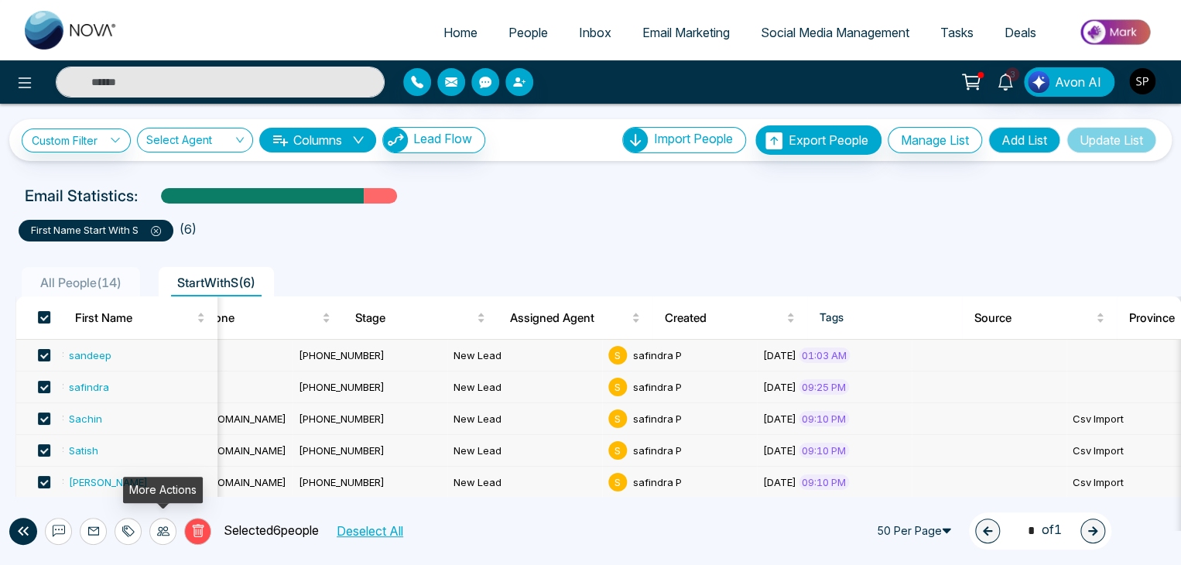
click at [158, 527] on icon at bounding box center [163, 531] width 12 height 12
click at [383, 245] on div "All People ( 14 ) StartWithS ( 6 ) First Name Last Name Email Phone Stage Assig…" at bounding box center [590, 421] width 1163 height 358
click at [633, 357] on span "safindra P" at bounding box center [657, 355] width 49 height 12
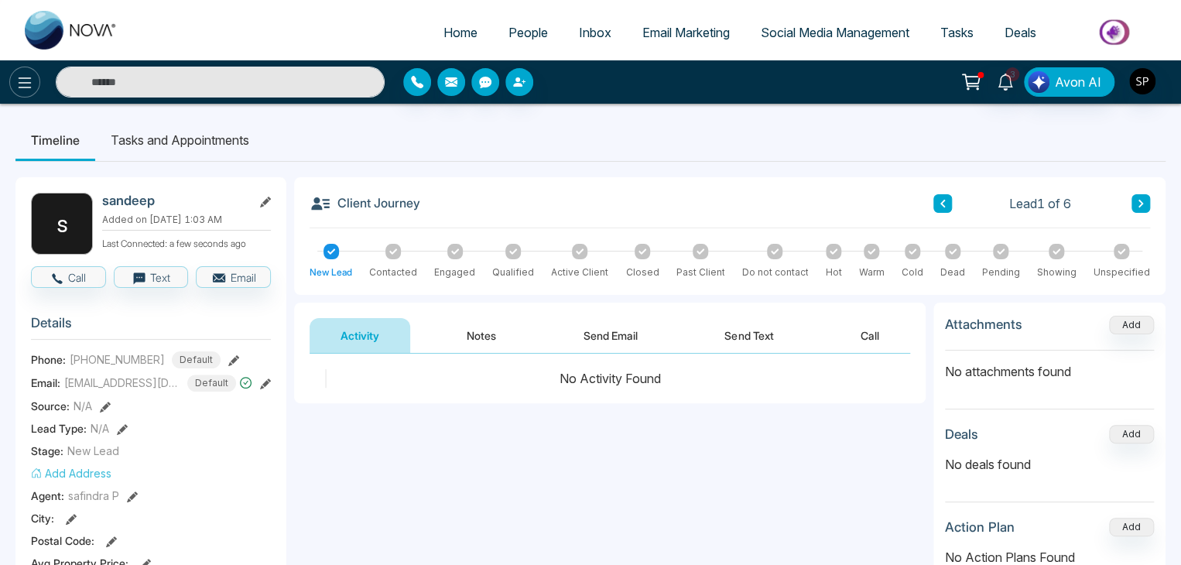
click at [25, 74] on icon at bounding box center [24, 83] width 19 height 19
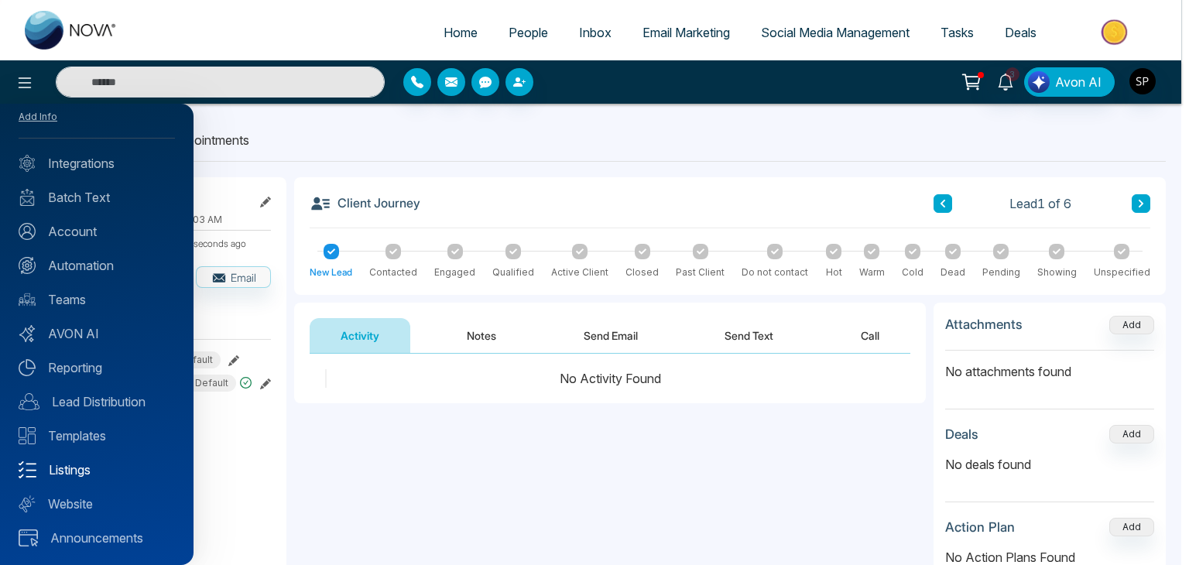
click at [68, 469] on link "Listings" at bounding box center [97, 470] width 156 height 19
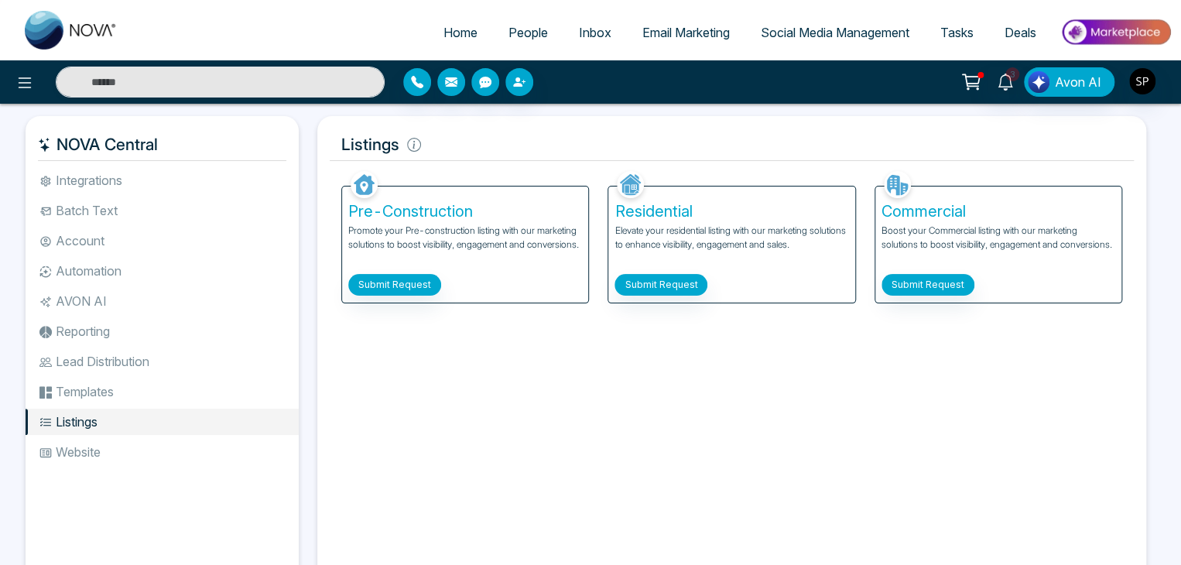
click at [69, 183] on li "Integrations" at bounding box center [162, 180] width 273 height 26
